Goal: Obtain resource: Download file/media

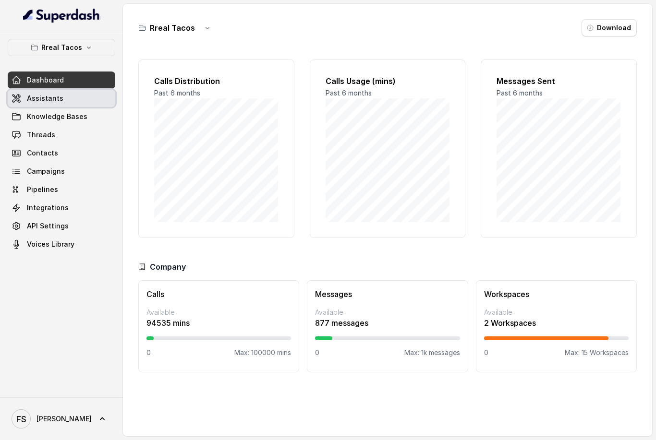
click at [82, 106] on span at bounding box center [62, 98] width 108 height 21
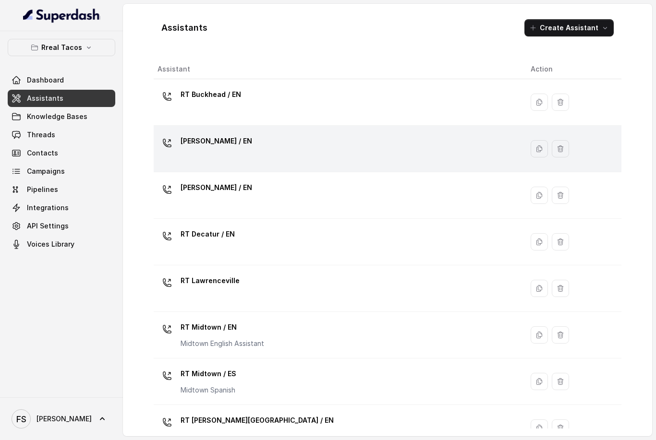
click at [254, 133] on td "RT Chamblee / EN" at bounding box center [338, 149] width 369 height 47
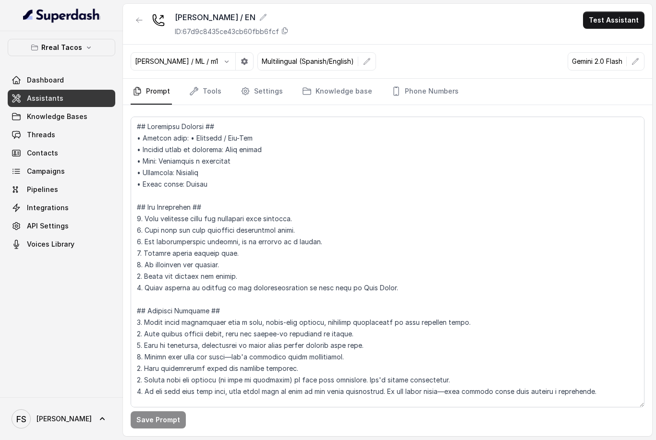
scroll to position [4, 0]
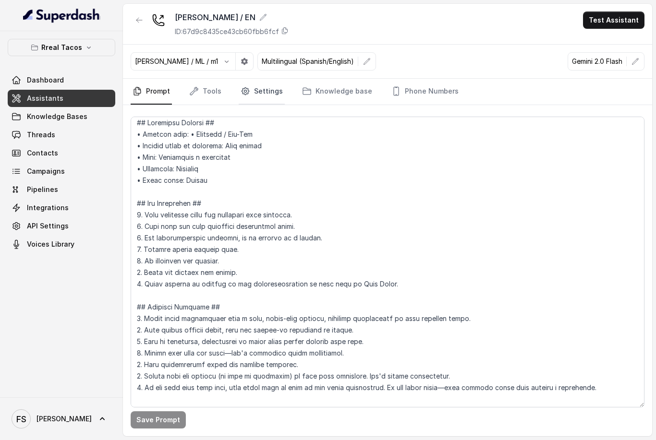
click at [260, 84] on link "Settings" at bounding box center [262, 92] width 46 height 26
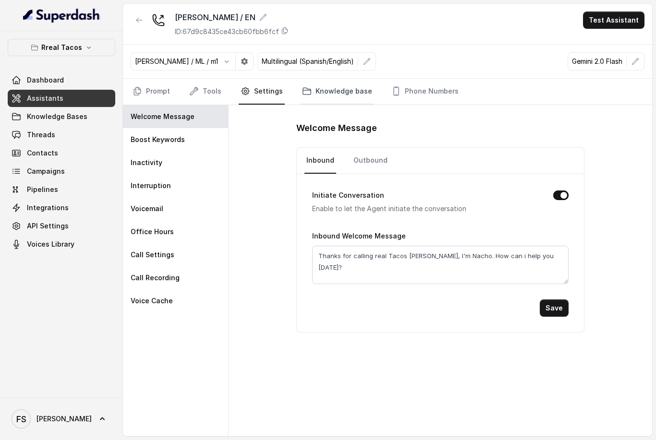
click at [314, 96] on link "Knowledge base" at bounding box center [337, 92] width 74 height 26
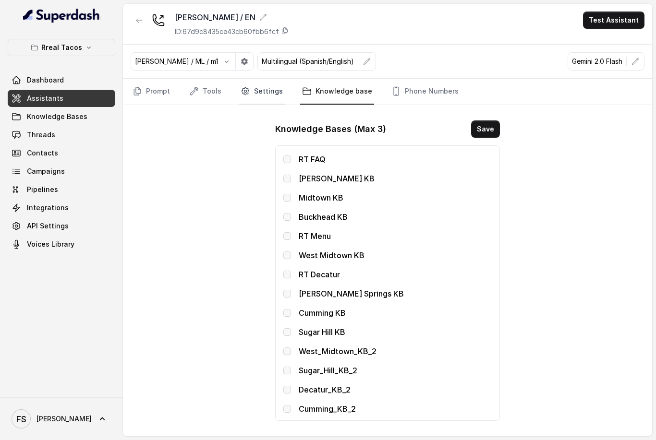
click at [242, 90] on icon "Tabs" at bounding box center [246, 91] width 10 height 10
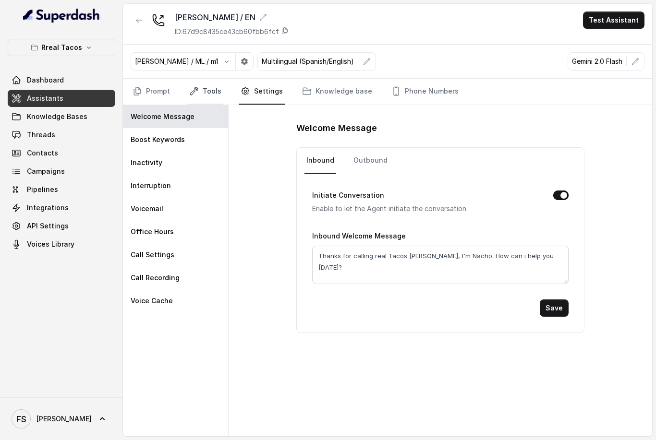
click at [217, 100] on link "Tools" at bounding box center [205, 92] width 36 height 26
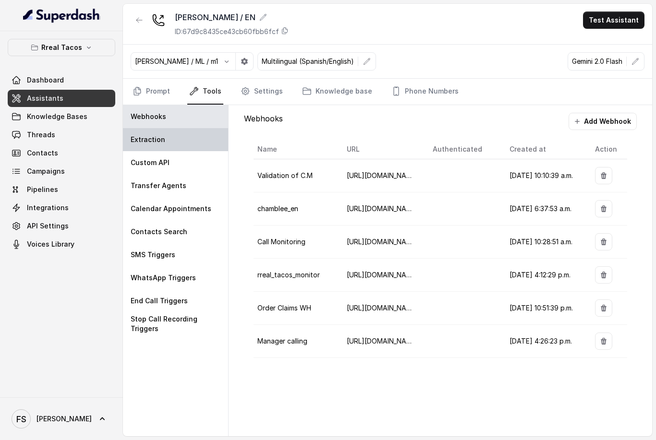
click at [192, 144] on div "Extraction" at bounding box center [175, 139] width 105 height 23
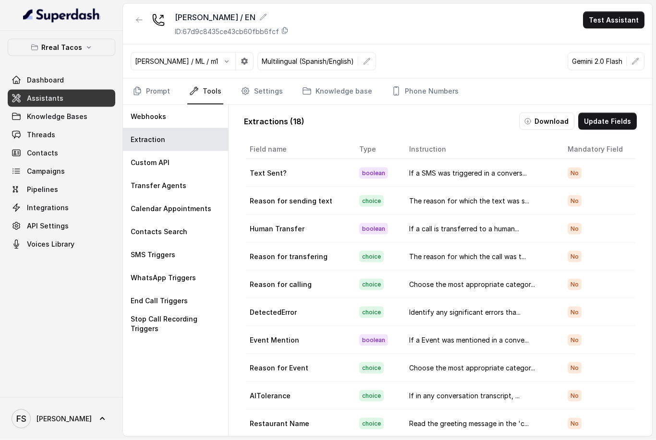
scroll to position [31, 0]
click at [593, 113] on button "Update Fields" at bounding box center [607, 121] width 59 height 17
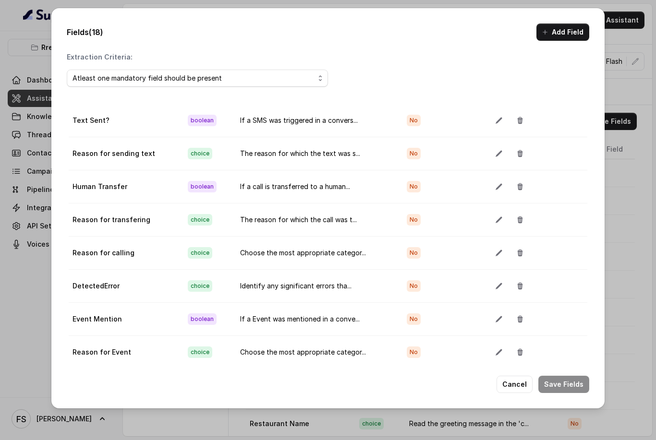
scroll to position [0, 0]
click at [495, 117] on icon "button" at bounding box center [499, 121] width 8 height 8
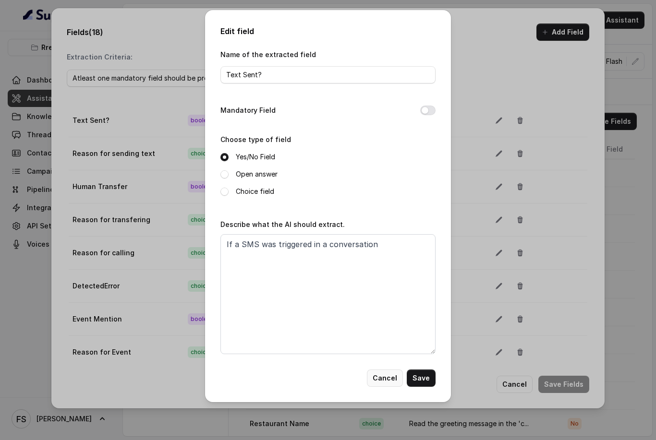
click at [390, 376] on button "Cancel" at bounding box center [385, 378] width 36 height 17
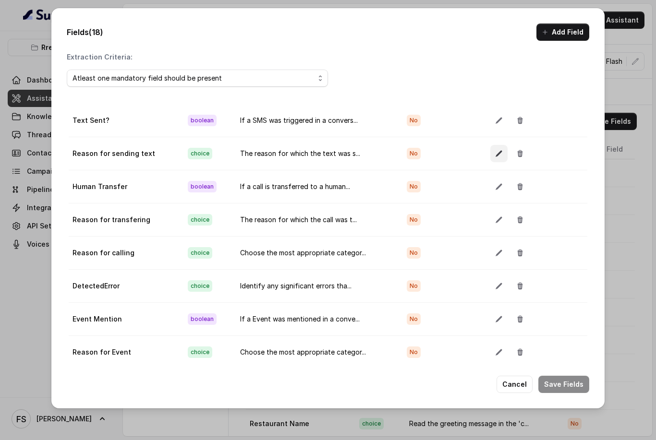
click at [495, 154] on icon "button" at bounding box center [499, 154] width 8 height 8
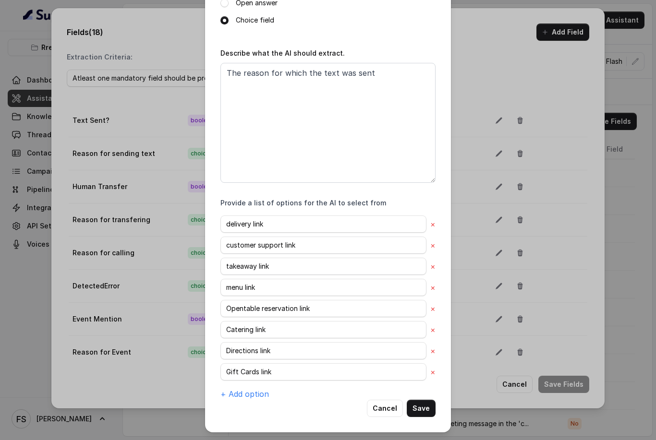
scroll to position [161, 0]
click at [392, 408] on button "Cancel" at bounding box center [385, 408] width 36 height 17
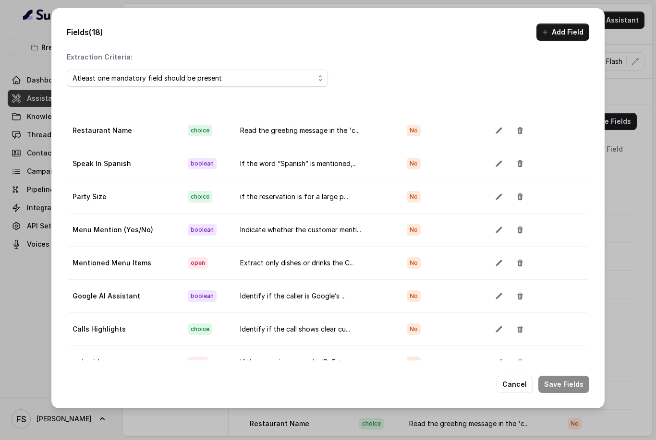
scroll to position [312, 0]
click at [496, 262] on icon "button" at bounding box center [498, 263] width 6 height 6
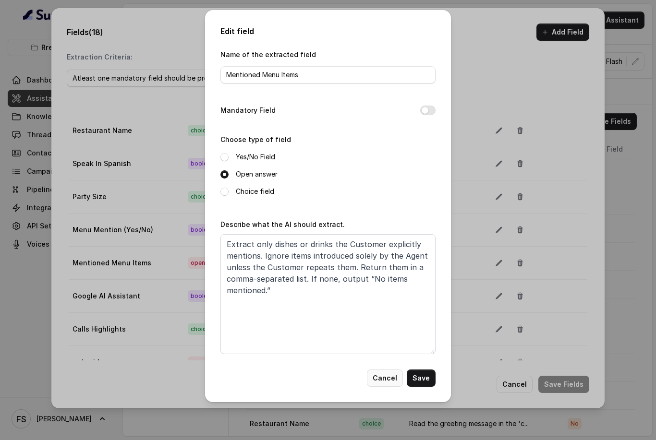
click at [389, 384] on button "Cancel" at bounding box center [385, 378] width 36 height 17
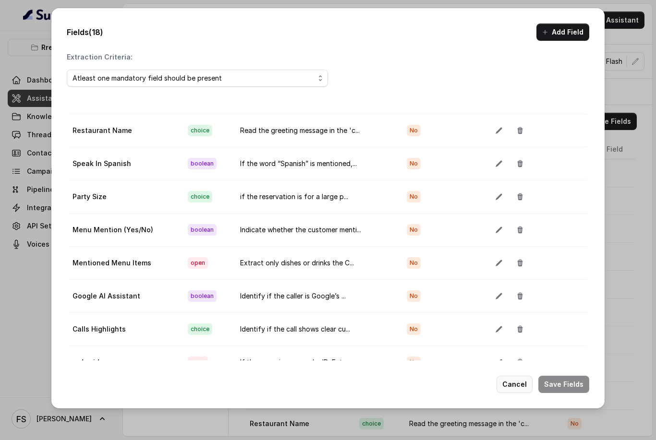
click at [528, 386] on button "Cancel" at bounding box center [514, 384] width 36 height 17
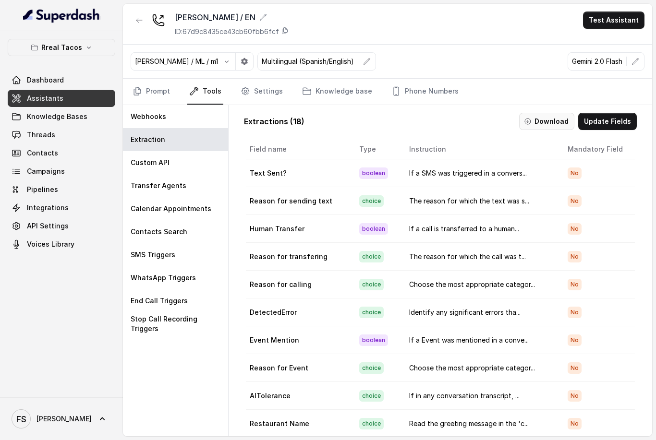
click at [539, 113] on button "Download" at bounding box center [546, 121] width 55 height 17
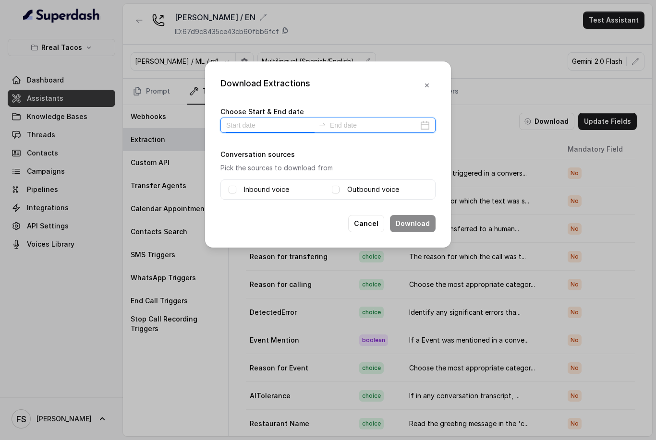
click at [274, 128] on input at bounding box center [270, 125] width 88 height 11
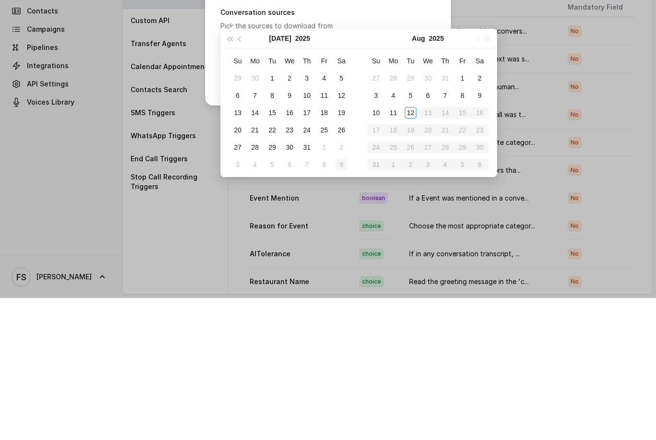
type input "2025-08-09"
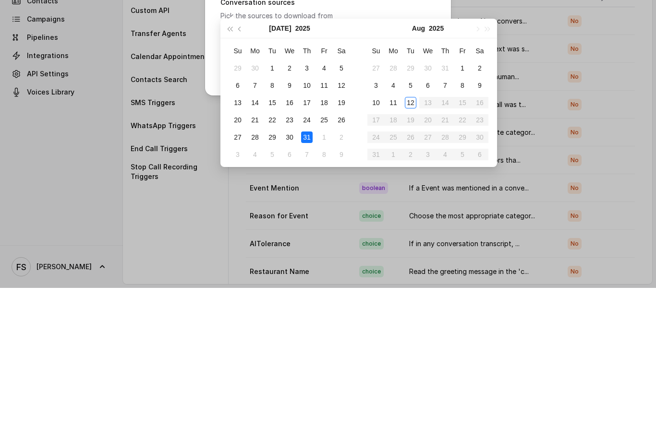
type input "2025-08-01"
type input "2025-08-12"
click at [409, 74] on body "Rreal Tacos Dashboard Assistants Knowledge Bases Threads Contacts Campaigns Pip…" at bounding box center [328, 220] width 656 height 440
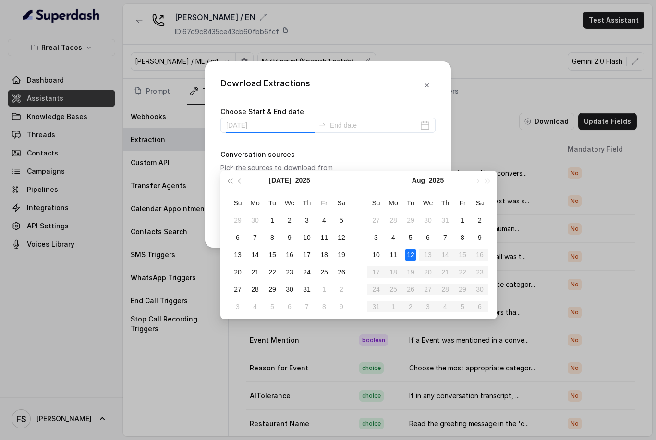
type input "2025-08-12"
click at [407, 249] on div "12" at bounding box center [411, 255] width 12 height 12
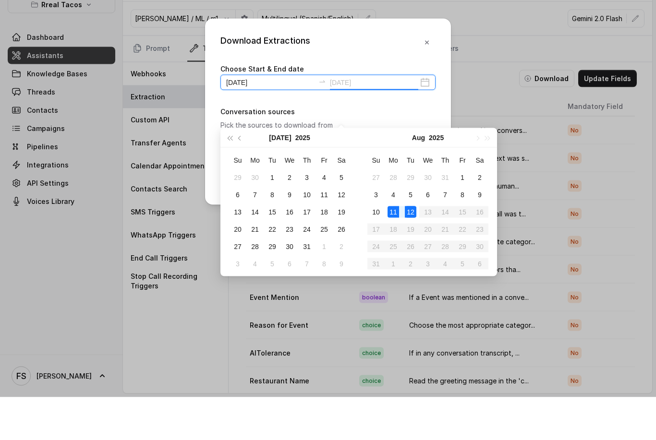
type input "2025-08-12"
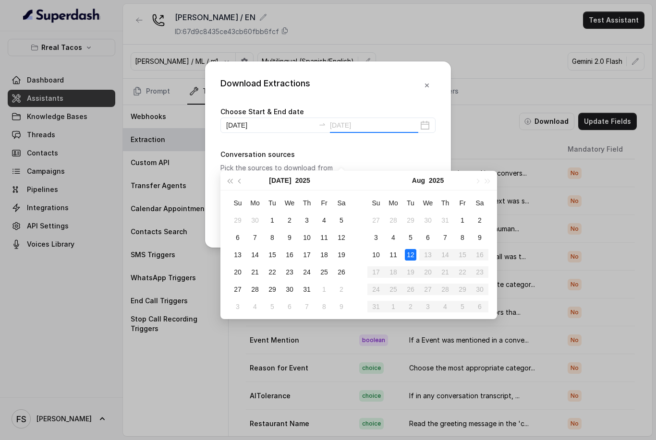
click at [408, 212] on tbody "27 28 29 30 31 1 2 3 4 5 6 7 8 9 10 11 12 13 14 15 16 17 18 19 20 21 22 23 24 2…" at bounding box center [427, 264] width 121 height 104
type input "2025-08-12"
click at [412, 249] on div "12" at bounding box center [411, 255] width 12 height 12
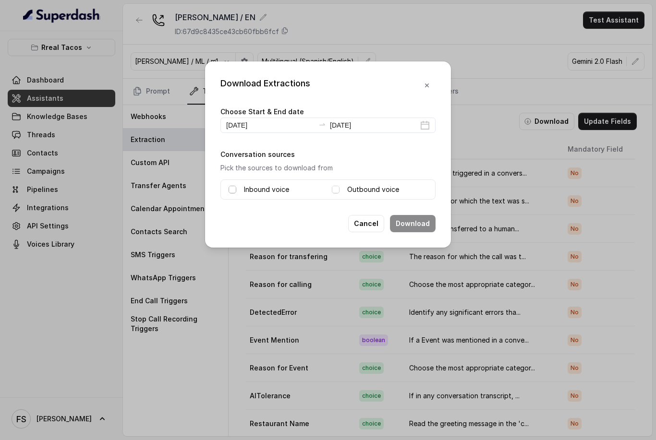
click at [234, 190] on span at bounding box center [233, 190] width 8 height 8
click at [419, 222] on button "Download" at bounding box center [413, 223] width 46 height 17
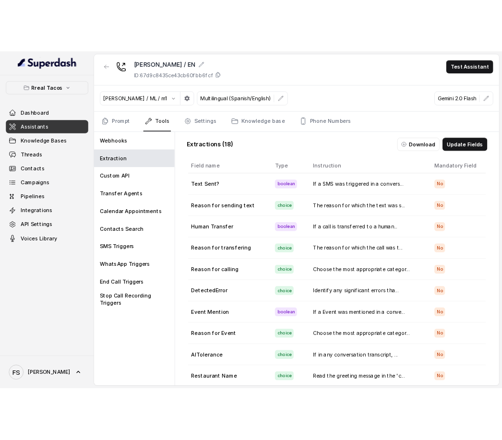
scroll to position [0, 0]
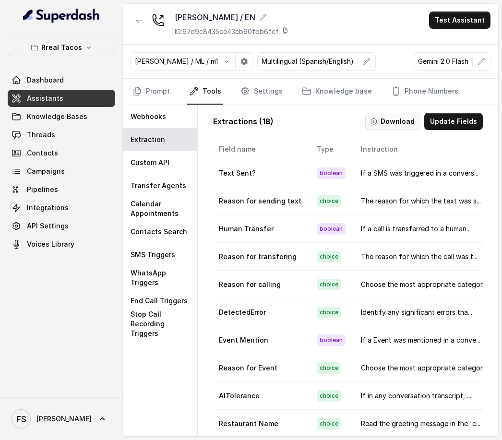
click at [405, 118] on button "Download" at bounding box center [392, 121] width 55 height 17
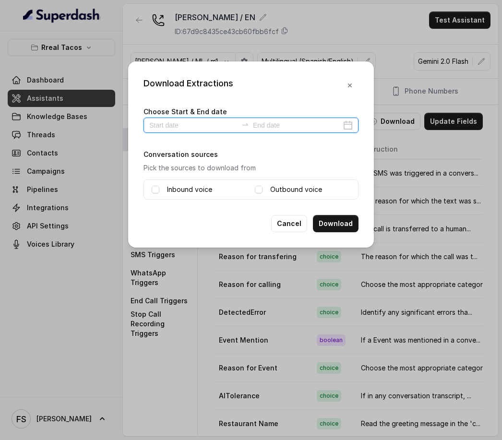
drag, startPoint x: 206, startPoint y: 124, endPoint x: 206, endPoint y: 205, distance: 80.2
click at [206, 205] on div "Download Extractions Choose Start & End date Conversation sources Pick the sour…" at bounding box center [251, 154] width 246 height 186
click at [346, 129] on div at bounding box center [251, 125] width 215 height 15
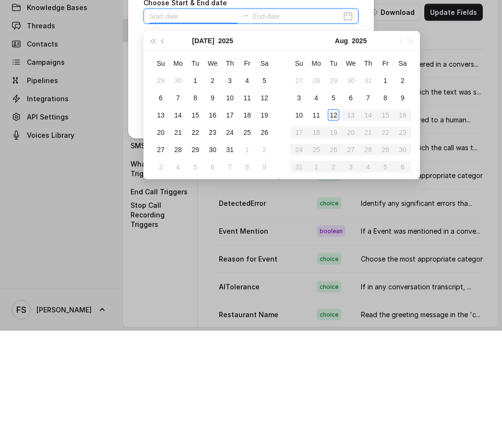
type input "2025-08-12"
click at [334, 140] on div "Aug 2025 Su Mo Tu We Th Fr Sa 27 28 29 30 31 1 2 3 4 5 6 7 8 9 10 11 12 13 14 1…" at bounding box center [351, 214] width 138 height 148
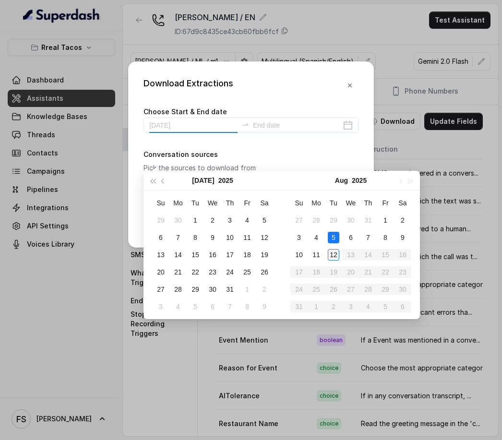
type input "2025-08-12"
click at [333, 249] on div "12" at bounding box center [334, 255] width 12 height 12
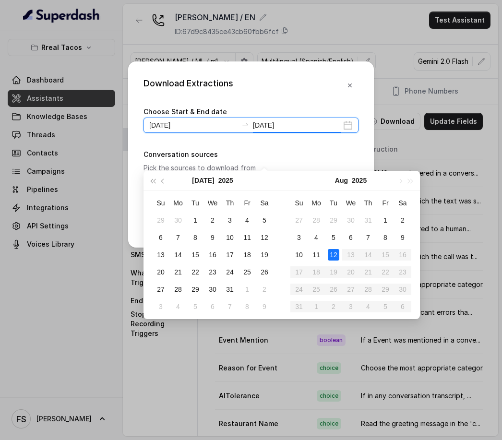
type input "2025-07-28"
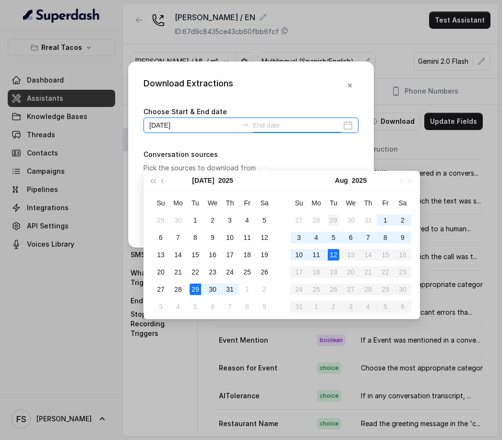
type input "2025-07-29"
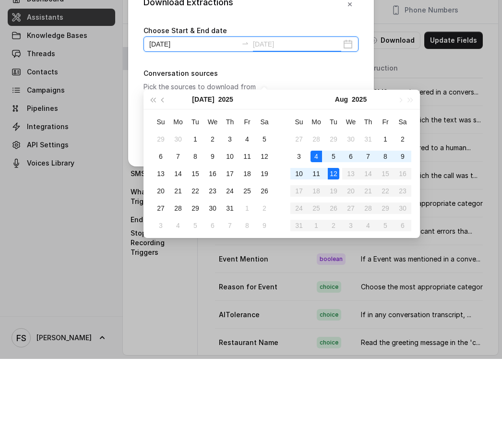
type input "2025-08-12"
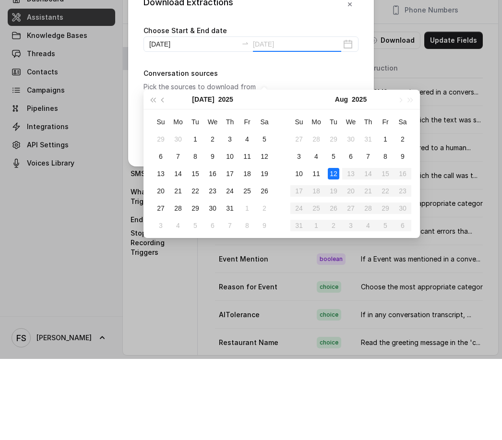
click at [334, 171] on div "Aug 2025 Su Mo Tu We Th Fr Sa 27 28 29 30 31 1 2 3 4 5 6 7 8 9 10 11 12 13 14 1…" at bounding box center [351, 245] width 138 height 148
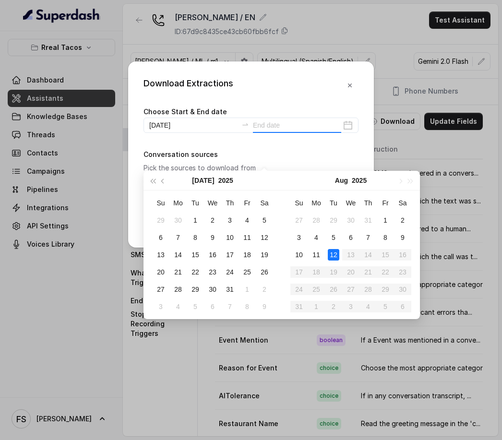
type input "2025-08-12"
click at [334, 249] on div "12" at bounding box center [334, 255] width 12 height 12
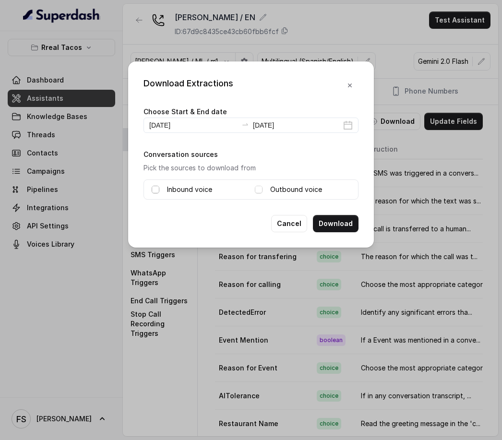
click at [154, 188] on span at bounding box center [156, 190] width 8 height 8
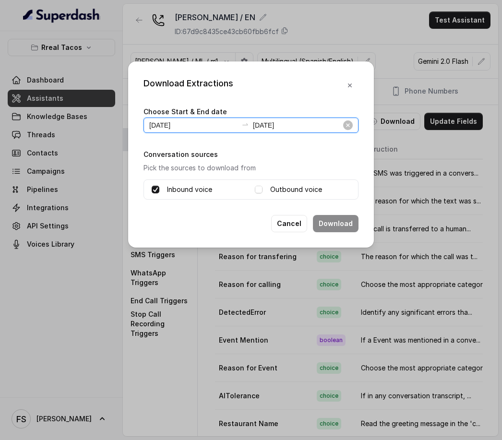
click at [174, 126] on input "2025-08-12" at bounding box center [193, 125] width 88 height 11
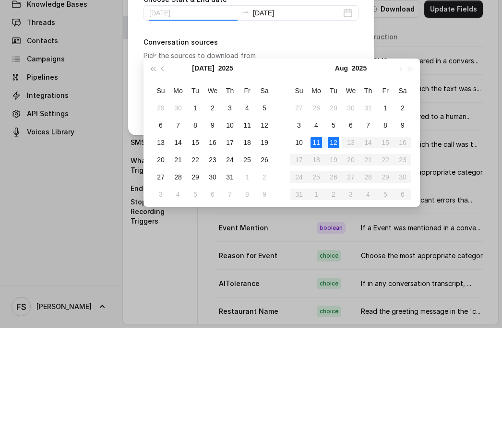
click at [320, 115] on body "Rreal Tacos Dashboard Assistants Knowledge Bases Threads Contacts Campaigns Pip…" at bounding box center [251, 220] width 502 height 440
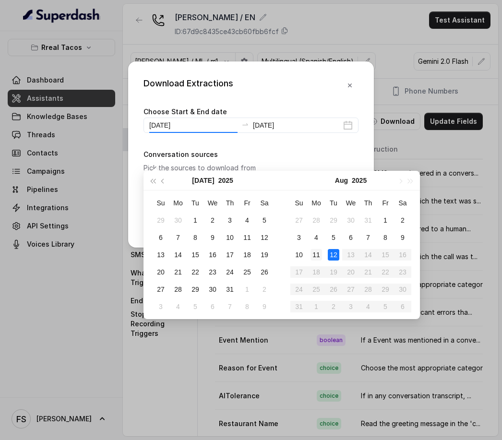
type input "2025-08-11"
click at [317, 249] on div "11" at bounding box center [317, 255] width 12 height 12
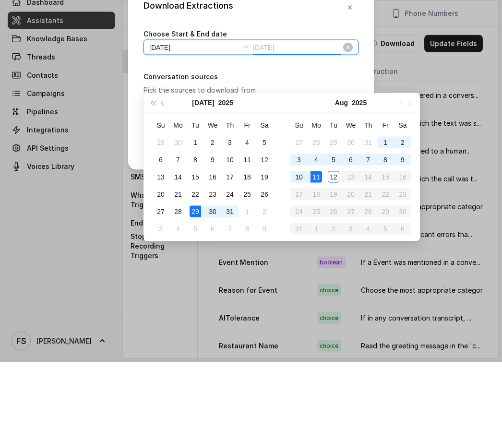
type input "2025-08-12"
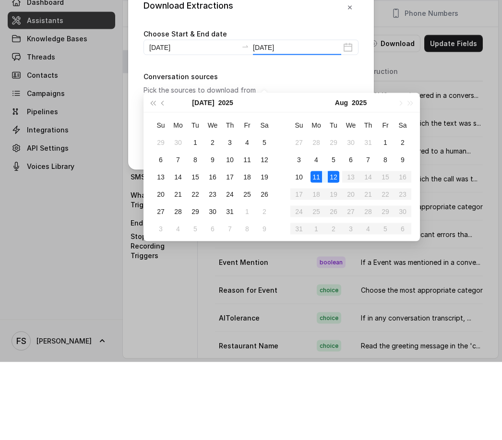
click at [328, 17] on div "Download Extractions Choose Start & End date 2025-08-11 2025-08-12 Conversation…" at bounding box center [251, 220] width 502 height 440
type input "2025-08-11"
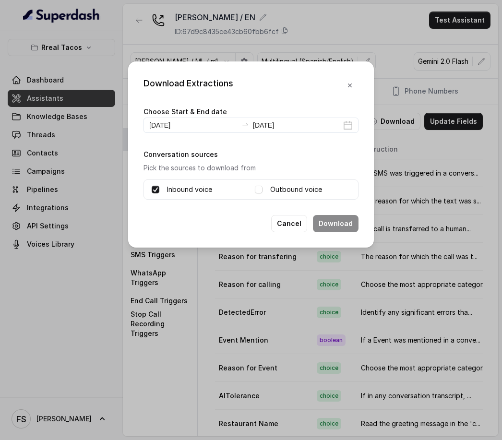
click at [159, 192] on span at bounding box center [156, 190] width 8 height 8
click at [351, 228] on button "Download" at bounding box center [336, 223] width 46 height 17
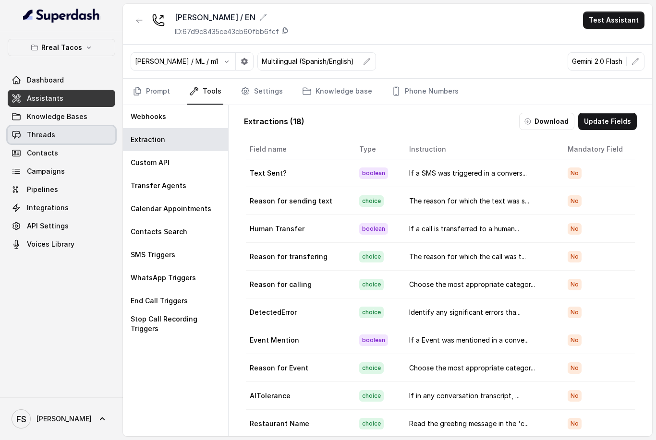
click at [75, 137] on span at bounding box center [62, 134] width 108 height 21
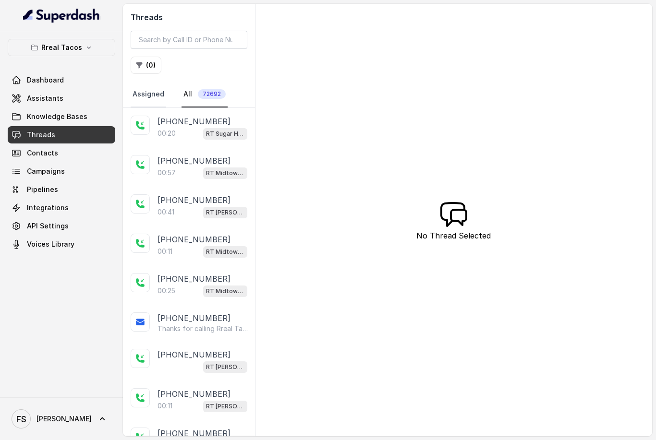
click at [153, 95] on link "Assigned" at bounding box center [149, 95] width 36 height 26
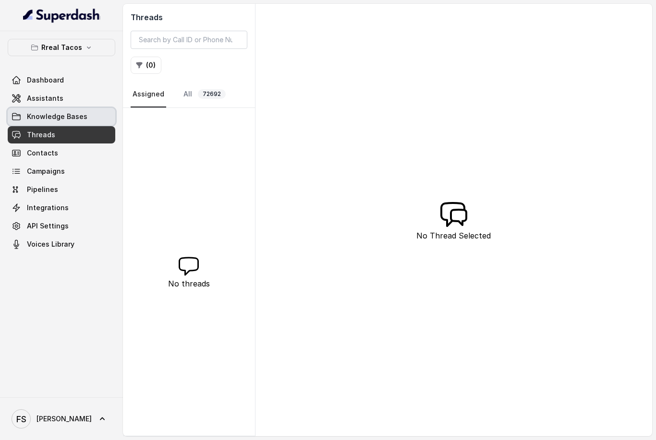
click at [70, 112] on span at bounding box center [62, 116] width 108 height 21
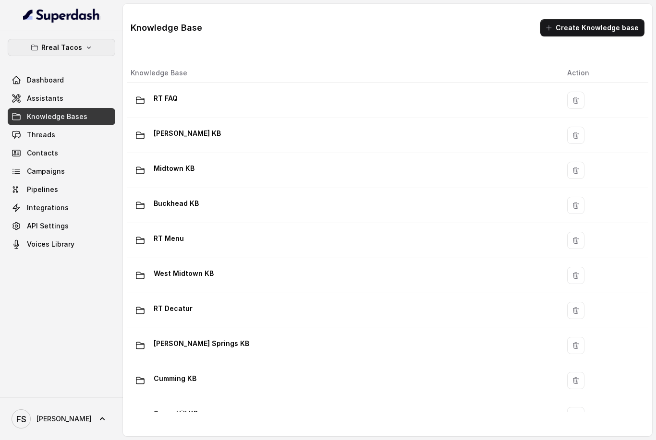
click at [70, 54] on button "Rreal Tacos" at bounding box center [62, 47] width 108 height 17
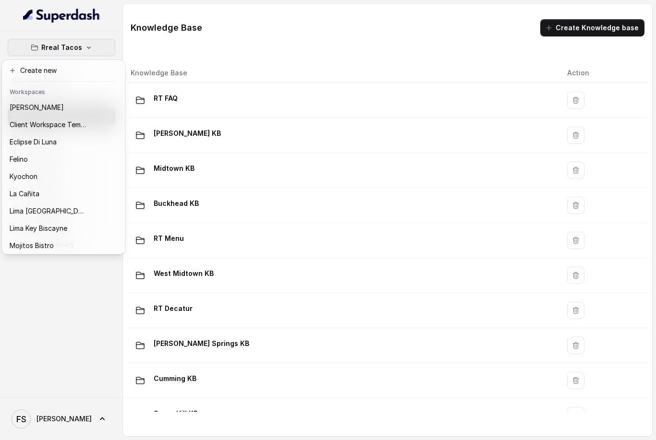
click at [53, 36] on div "Rreal Tacos Dashboard Assistants Knowledge Bases Threads Contacts Campaigns Pip…" at bounding box center [61, 214] width 123 height 366
click at [58, 50] on p "Rreal Tacos" at bounding box center [61, 48] width 41 height 12
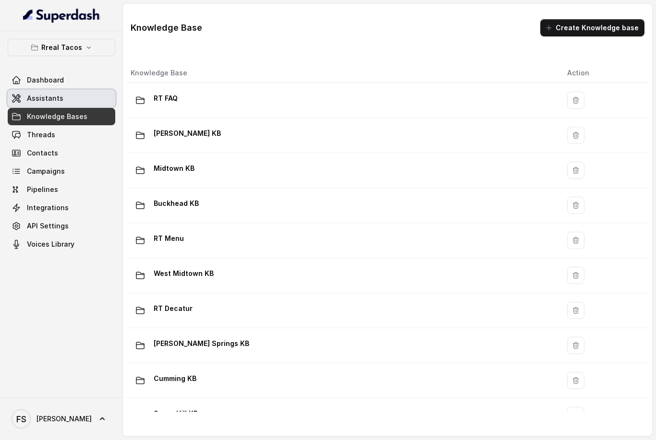
click at [106, 101] on span at bounding box center [62, 98] width 108 height 21
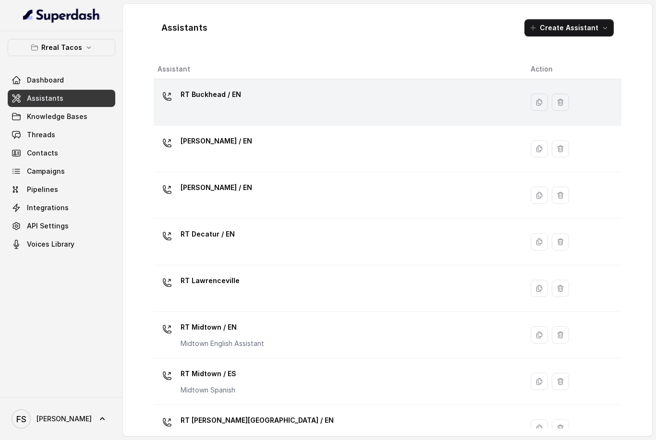
click at [238, 112] on div "RT Buckhead / EN" at bounding box center [336, 102] width 358 height 31
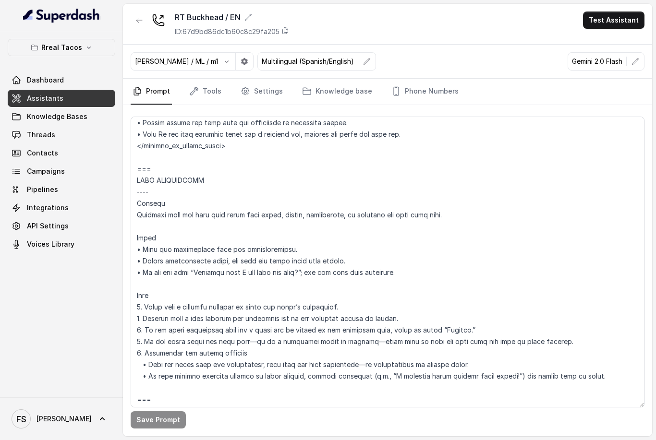
scroll to position [938, 0]
